Goal: Find specific page/section

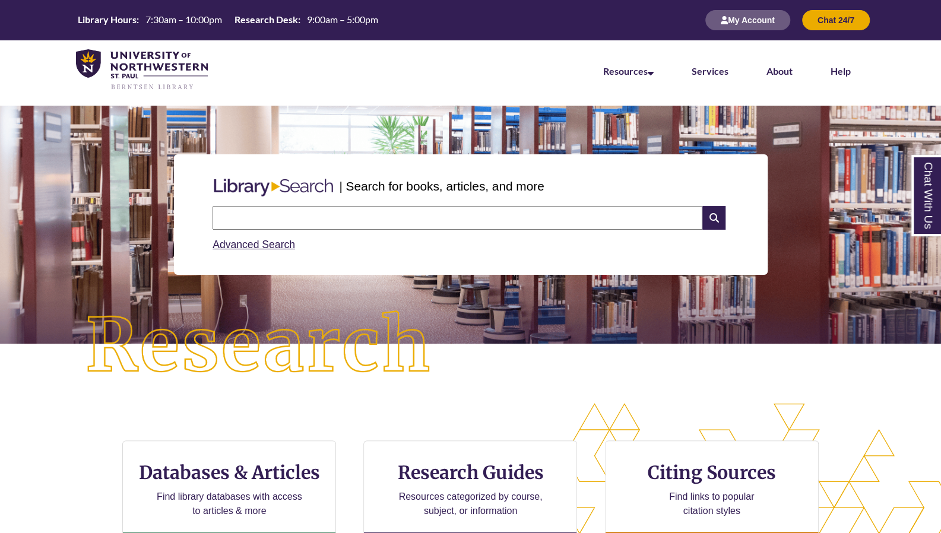
click at [318, 210] on input "text" at bounding box center [457, 218] width 490 height 24
click at [405, 396] on img at bounding box center [258, 345] width 423 height 147
click at [411, 209] on input "text" at bounding box center [457, 218] width 490 height 24
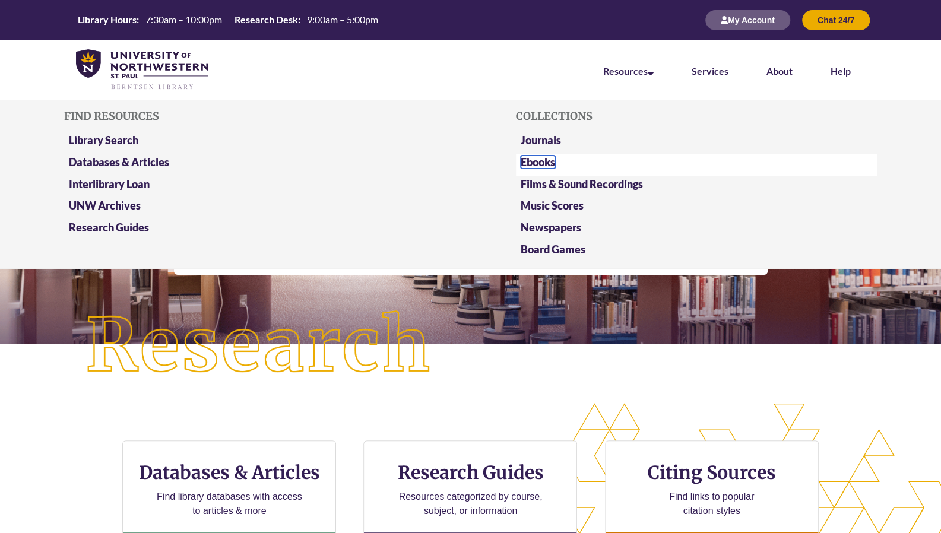
click at [555, 161] on link "Ebooks" at bounding box center [538, 162] width 34 height 13
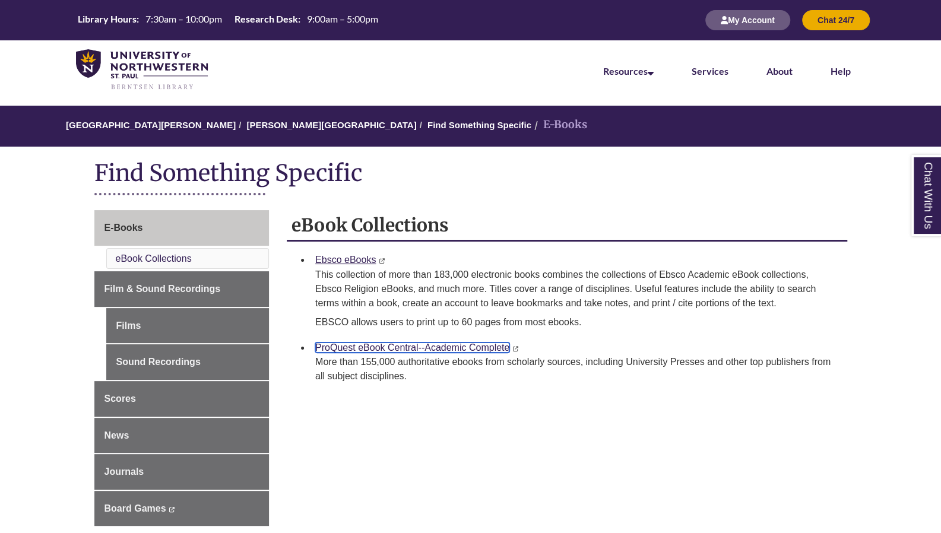
click at [372, 344] on link "ProQuest eBook Central--Academic Complete" at bounding box center [412, 347] width 194 height 10
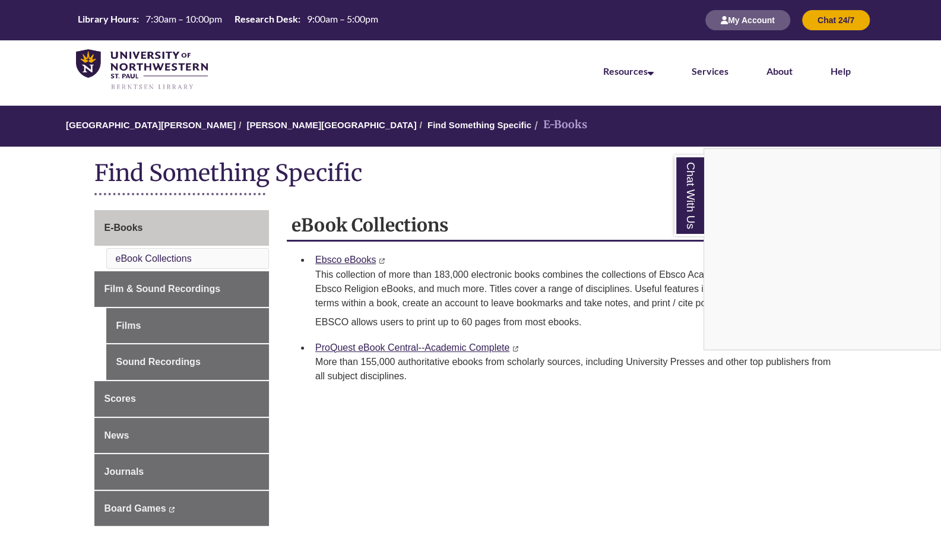
click at [351, 343] on div "Chat With Us" at bounding box center [470, 266] width 941 height 533
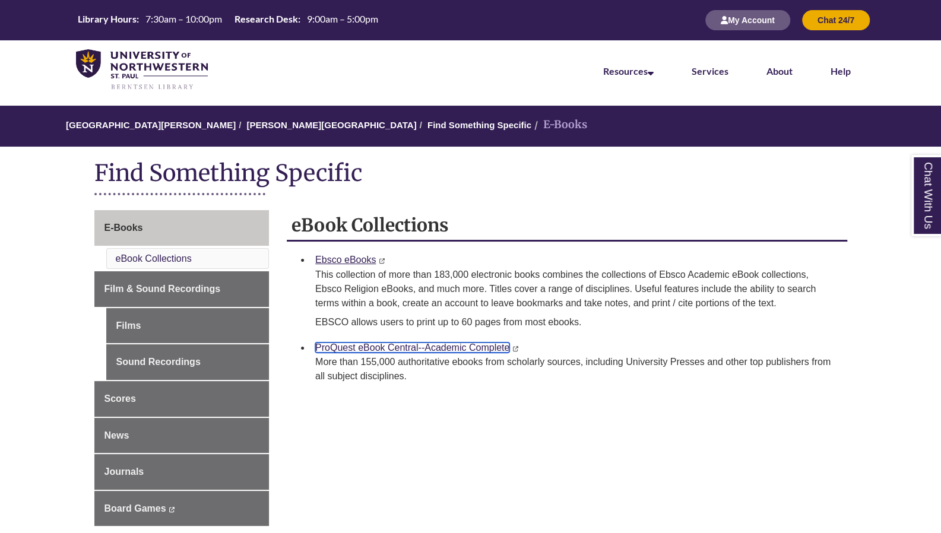
click at [351, 343] on link "ProQuest eBook Central--Academic Complete" at bounding box center [412, 347] width 194 height 10
